Goal: Transaction & Acquisition: Purchase product/service

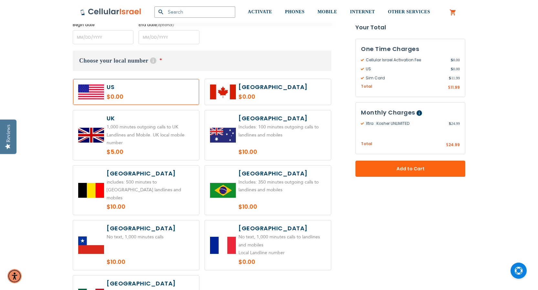
scroll to position [323, 0]
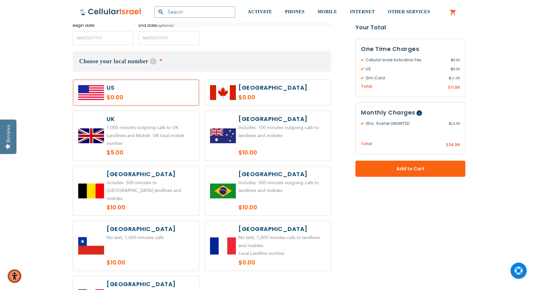
click at [148, 95] on label at bounding box center [136, 93] width 126 height 26
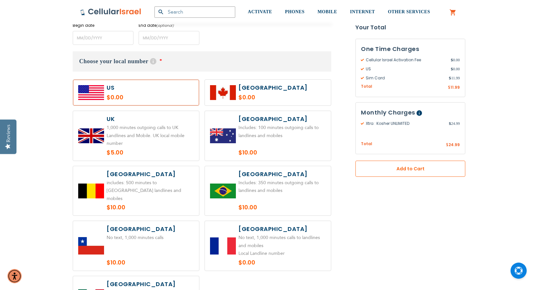
click at [402, 173] on button "Add to Cart" at bounding box center [410, 169] width 110 height 16
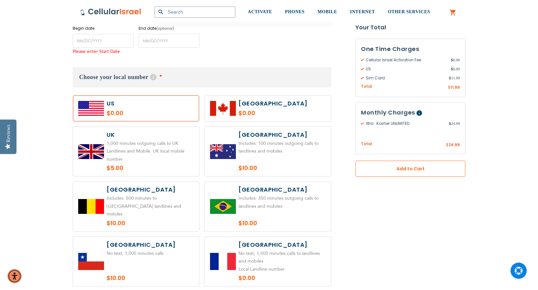
scroll to position [319, 0]
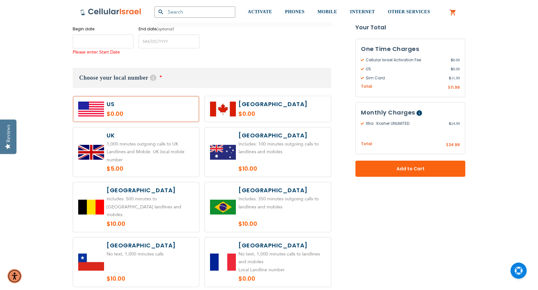
click at [103, 39] on input "name" at bounding box center [103, 42] width 61 height 14
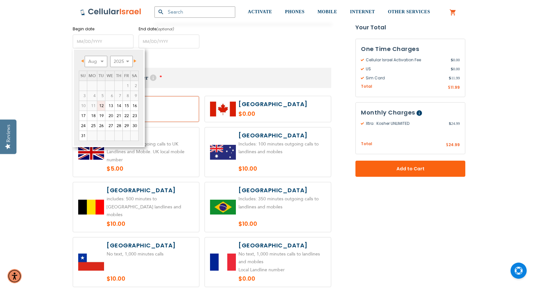
click at [136, 62] on span "Next" at bounding box center [135, 60] width 3 height 3
click at [95, 85] on link "1" at bounding box center [92, 86] width 10 height 10
type input "[DATE]"
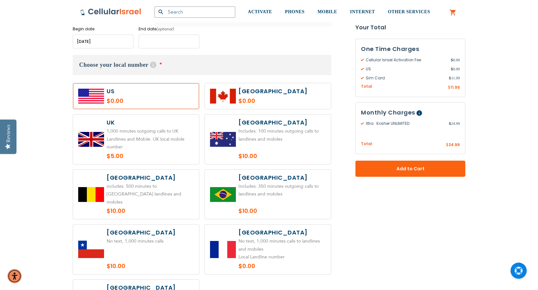
click at [178, 39] on input "name" at bounding box center [169, 42] width 61 height 14
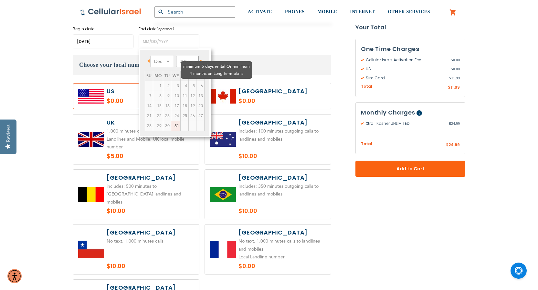
click at [203, 81] on td "6" at bounding box center [200, 86] width 8 height 10
click at [201, 60] on span "Next" at bounding box center [201, 60] width 3 height 3
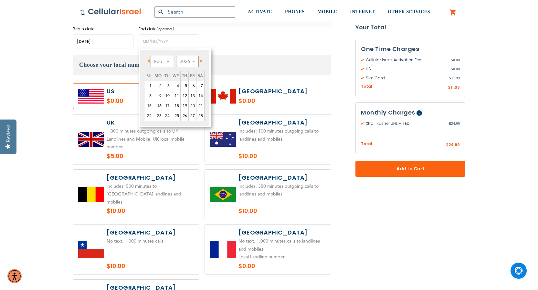
click at [201, 60] on span "Next" at bounding box center [201, 60] width 3 height 3
click at [195, 85] on link "5" at bounding box center [192, 86] width 7 height 10
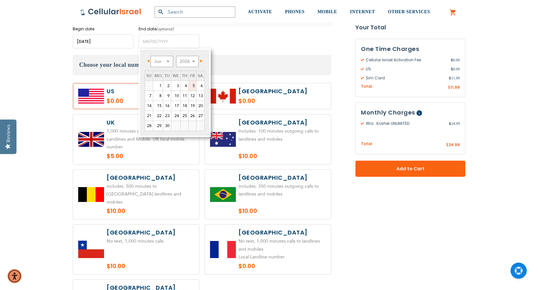
type input "[DATE]"
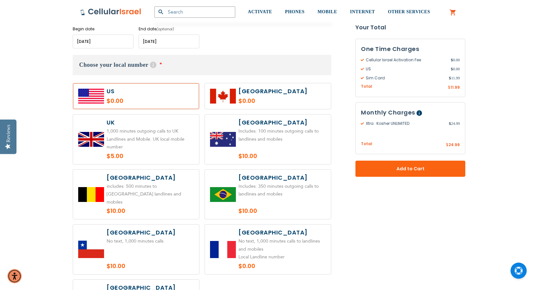
click at [148, 92] on label at bounding box center [136, 96] width 126 height 26
radio input "false"
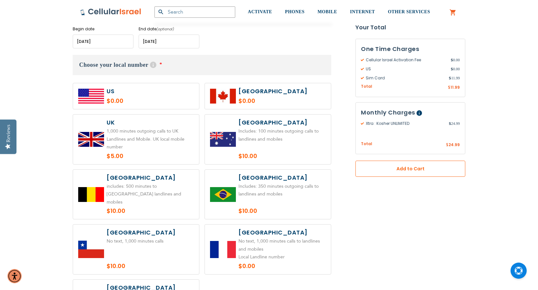
click at [410, 166] on span "Add to Cart" at bounding box center [410, 169] width 67 height 7
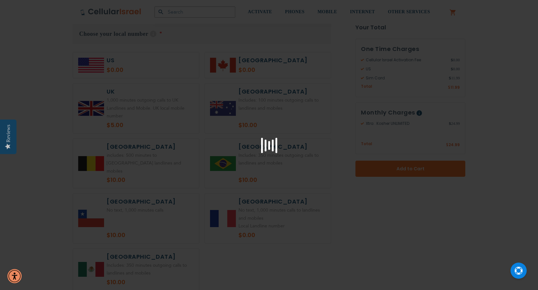
scroll to position [355, 0]
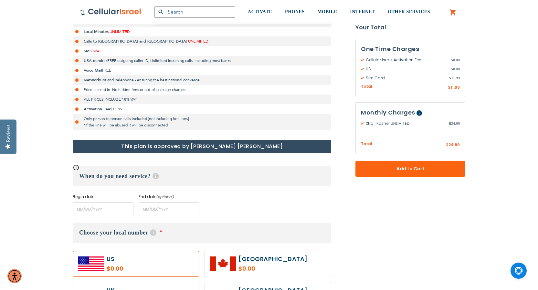
scroll to position [161, 0]
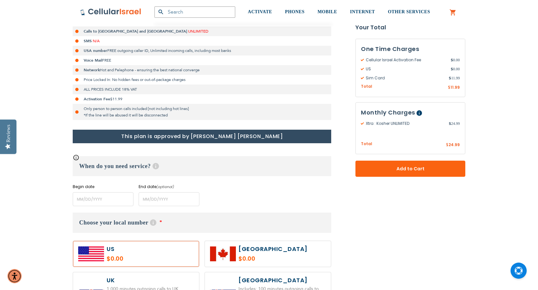
click at [455, 13] on link "0 My Cart" at bounding box center [452, 13] width 7 height 8
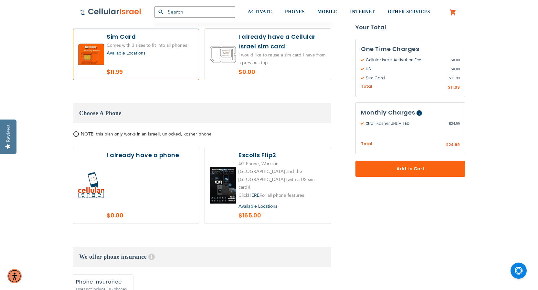
scroll to position [678, 0]
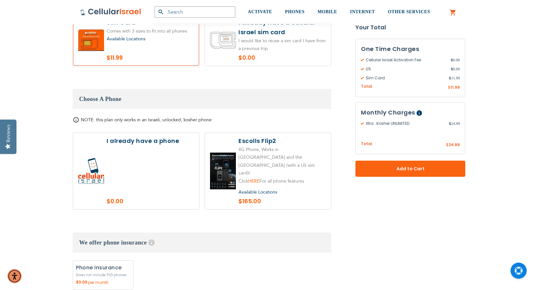
click at [254, 178] on link "HERE" at bounding box center [253, 181] width 11 height 6
